Goal: Navigation & Orientation: Find specific page/section

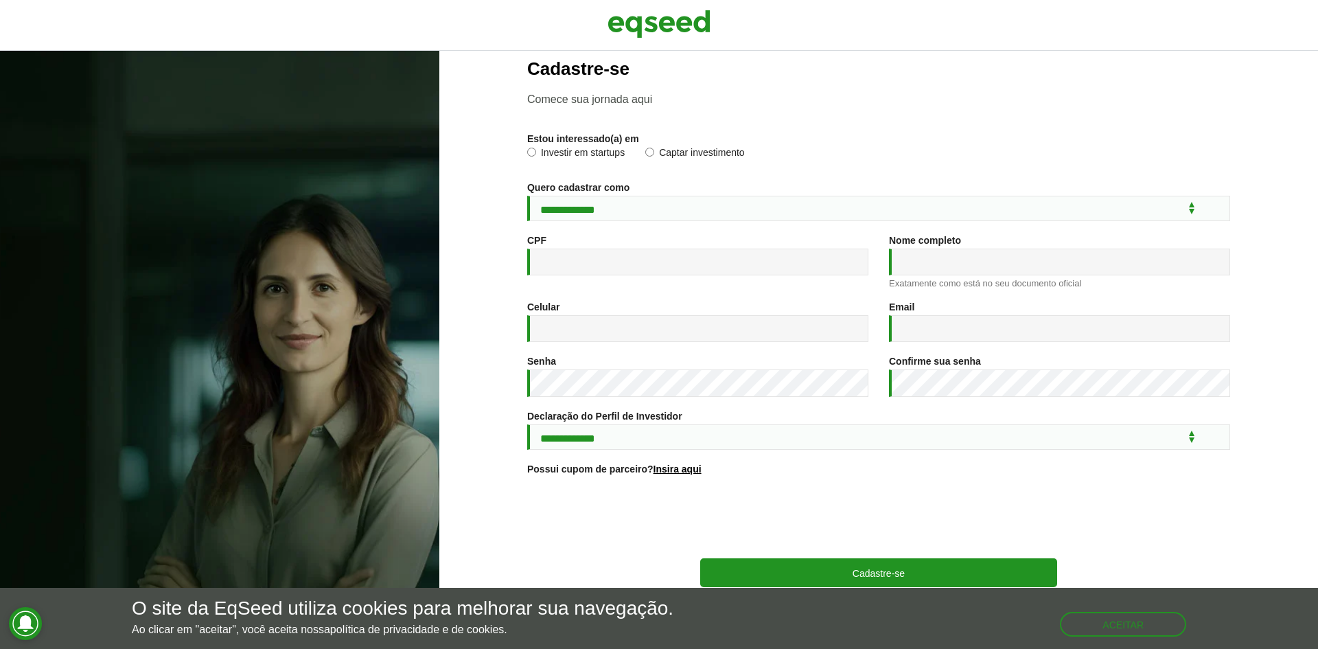
scroll to position [49, 0]
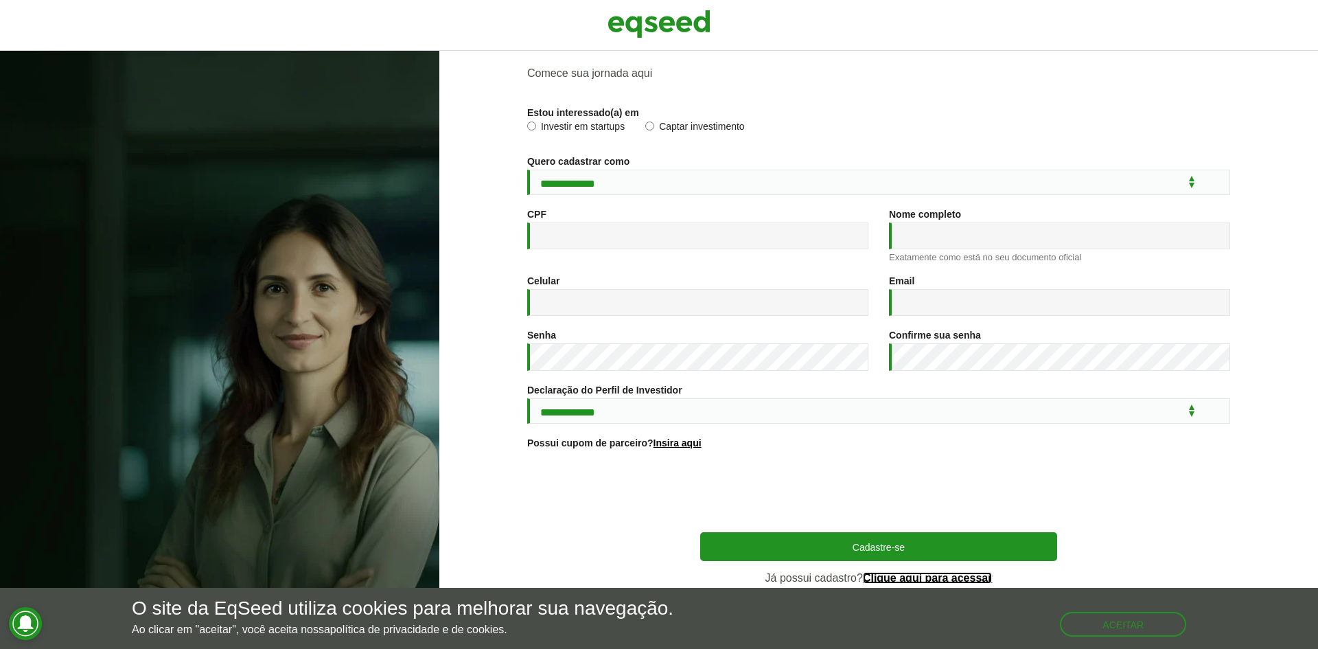
click at [915, 578] on link "Clique aqui para acessar" at bounding box center [928, 578] width 130 height 11
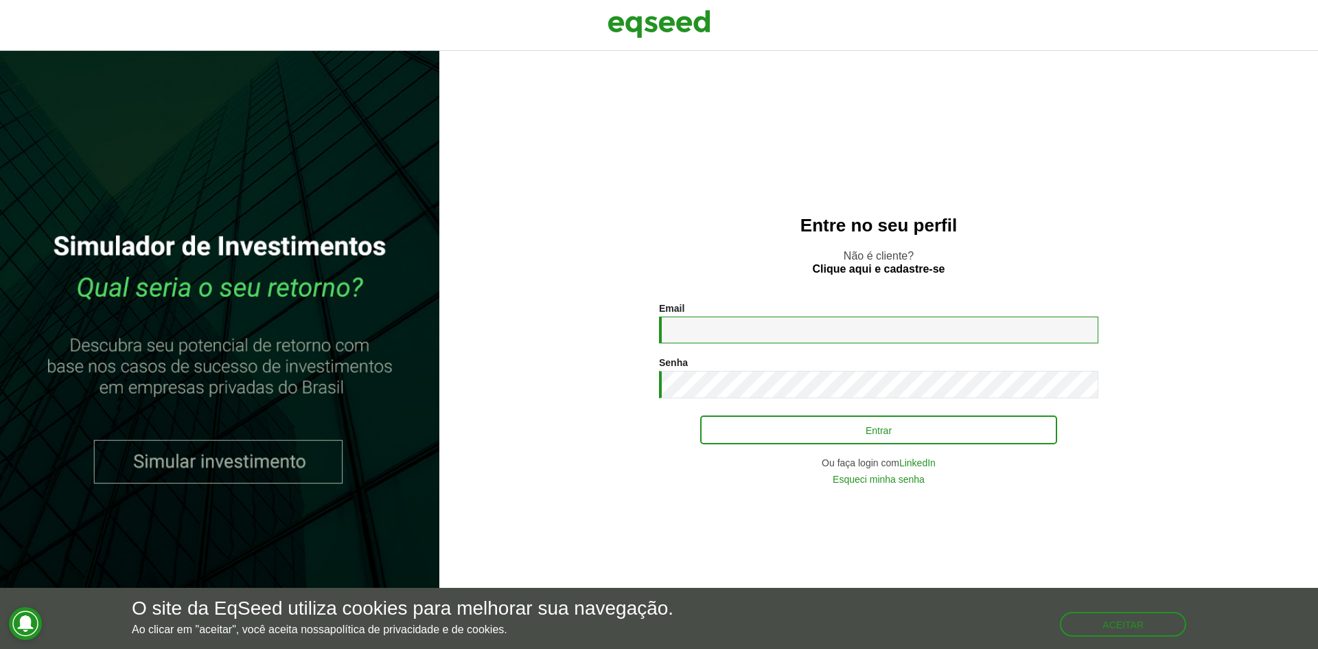
type input "**********"
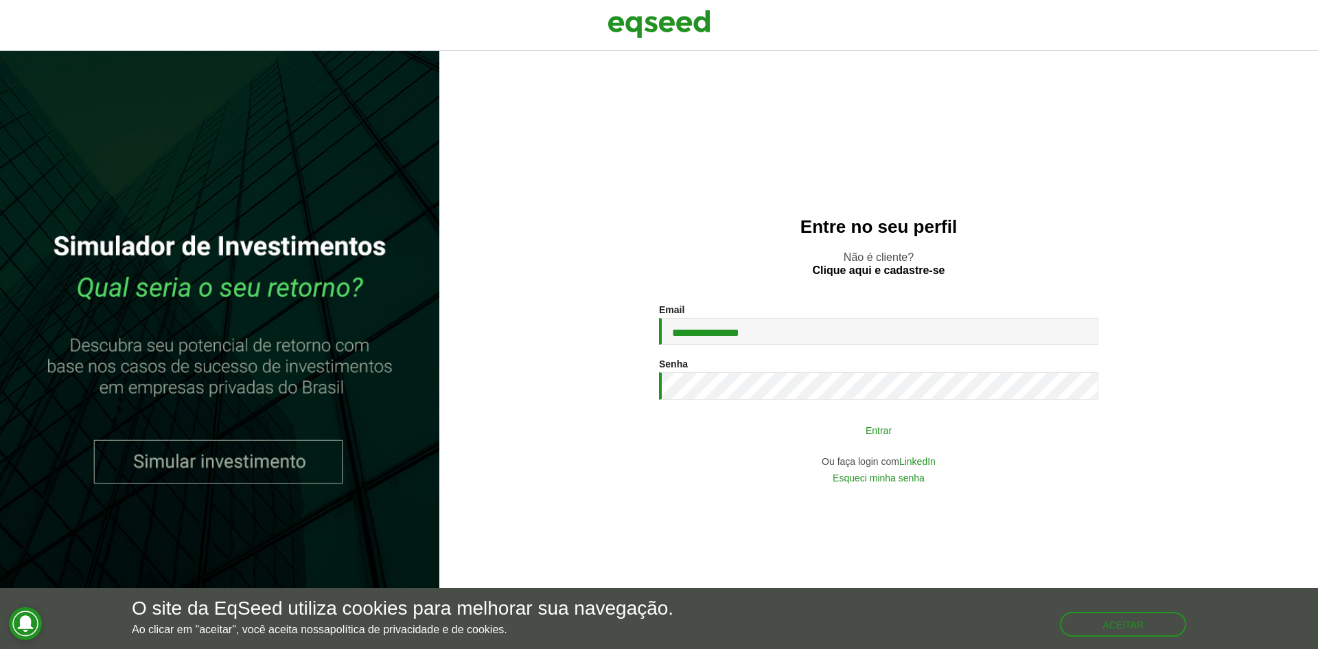
click at [755, 435] on button "Entrar" at bounding box center [878, 430] width 357 height 26
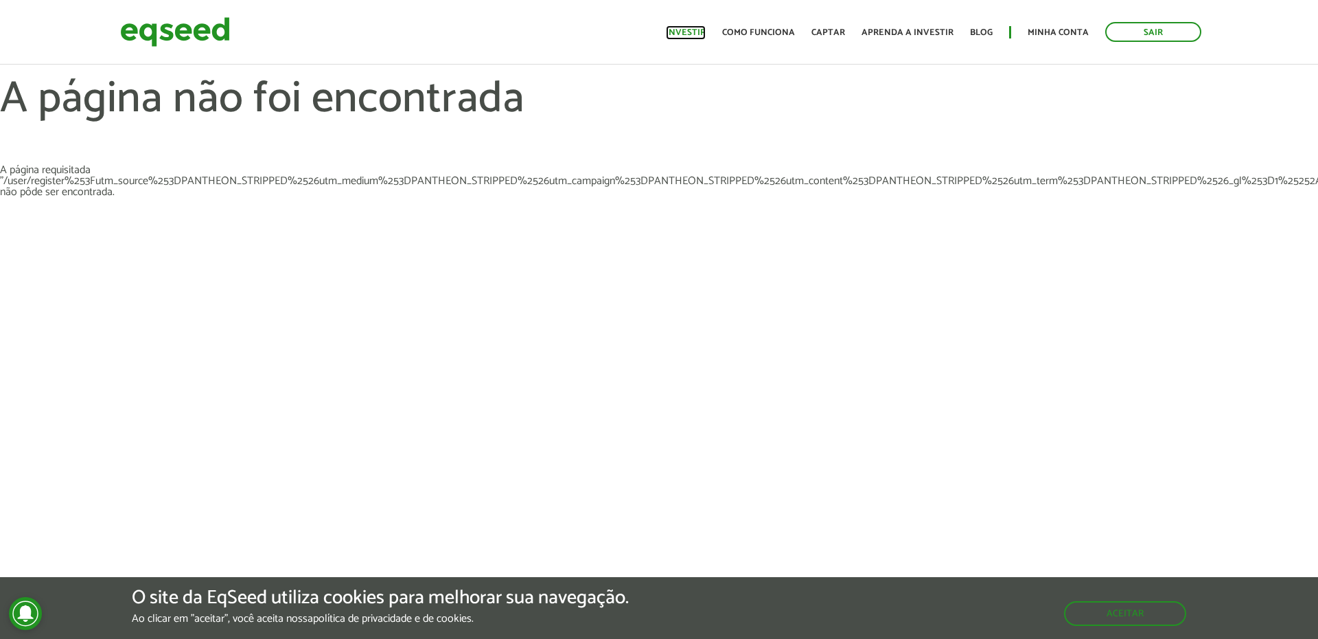
click at [706, 28] on link "Investir" at bounding box center [686, 32] width 40 height 9
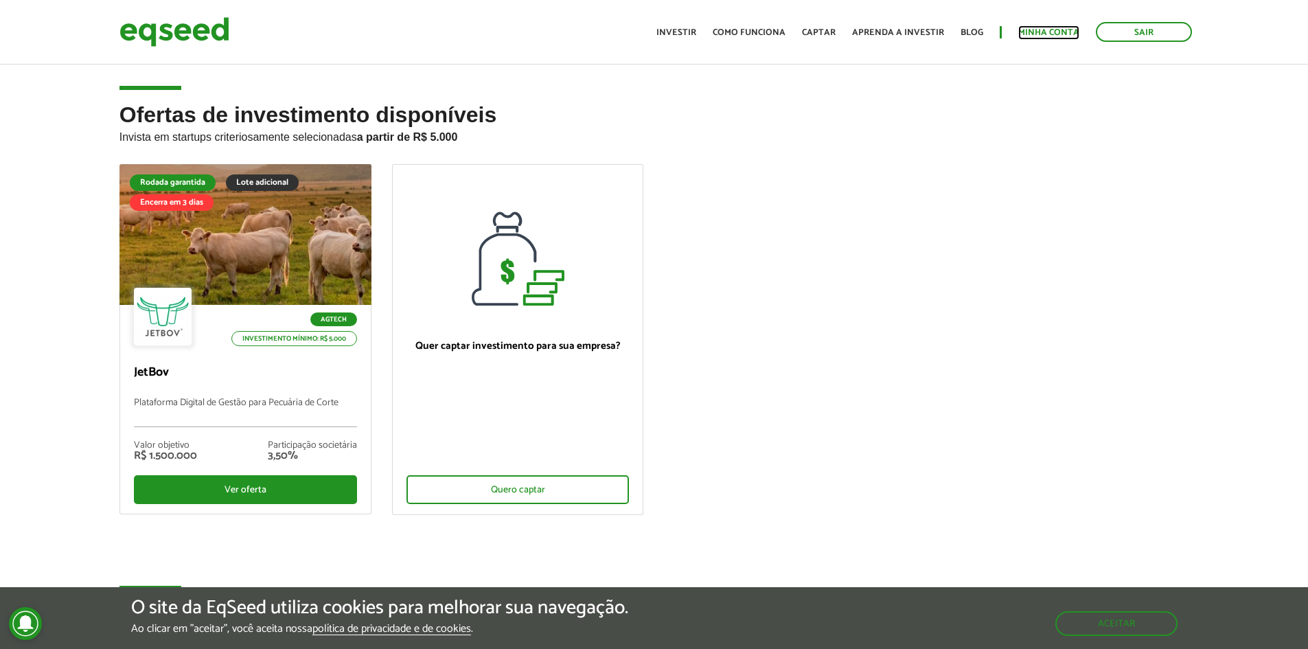
click at [1046, 29] on link "Minha conta" at bounding box center [1048, 32] width 61 height 9
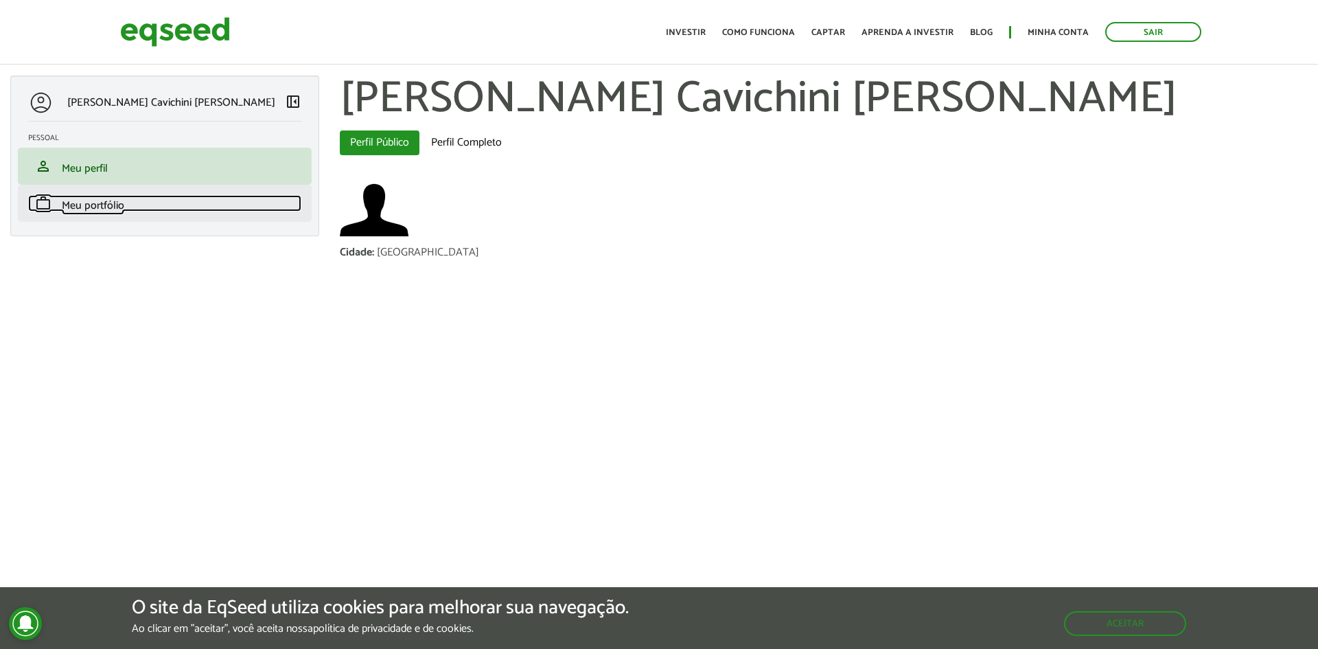
click at [93, 202] on span "Meu portfólio" at bounding box center [93, 205] width 62 height 19
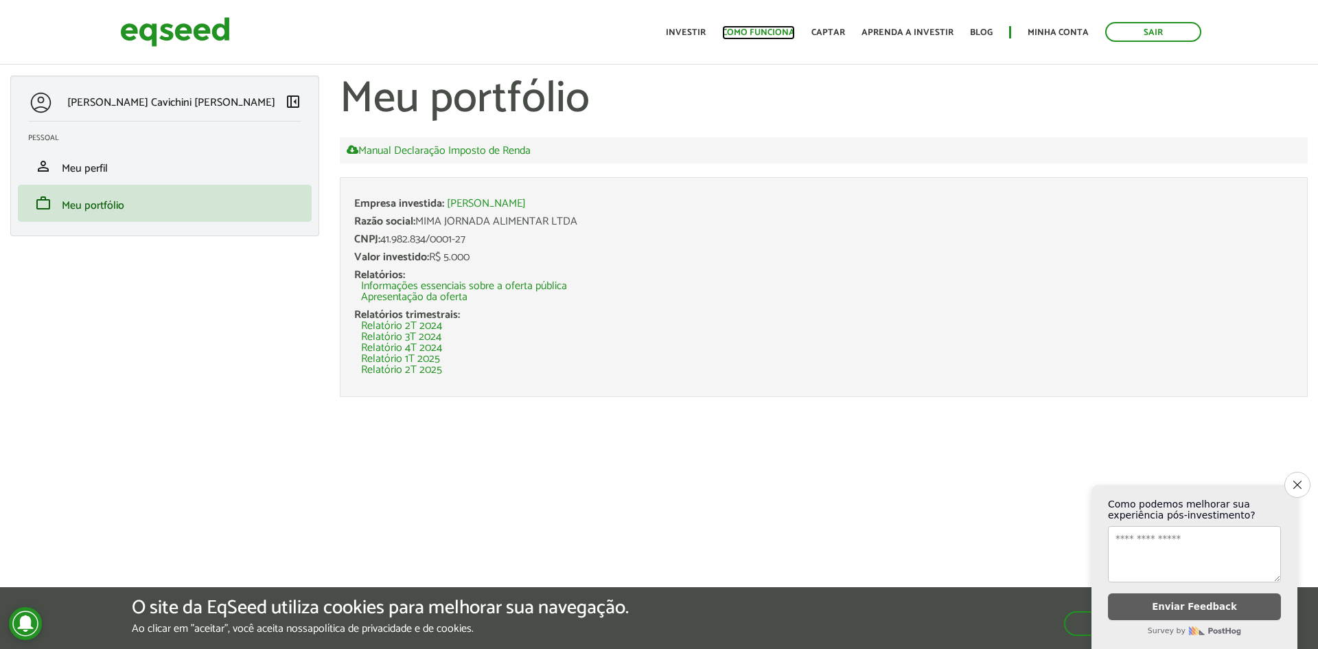
click at [765, 31] on link "Como funciona" at bounding box center [758, 32] width 73 height 9
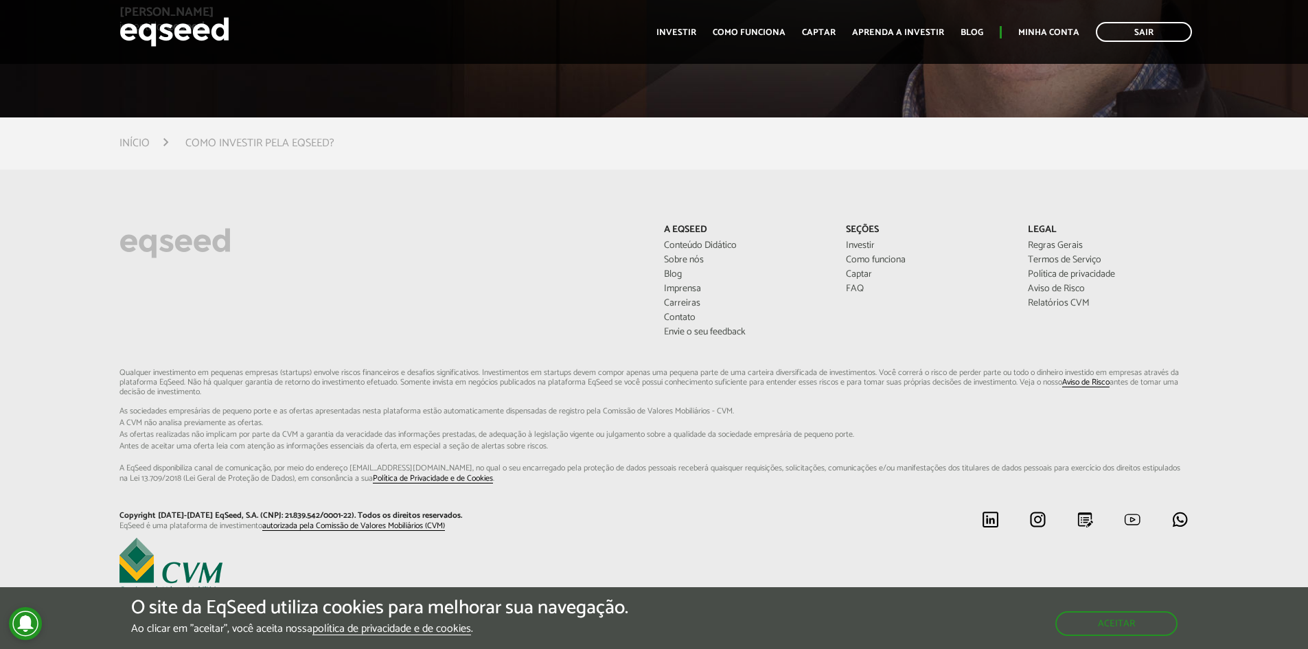
scroll to position [3742, 0]
